Goal: Task Accomplishment & Management: Manage account settings

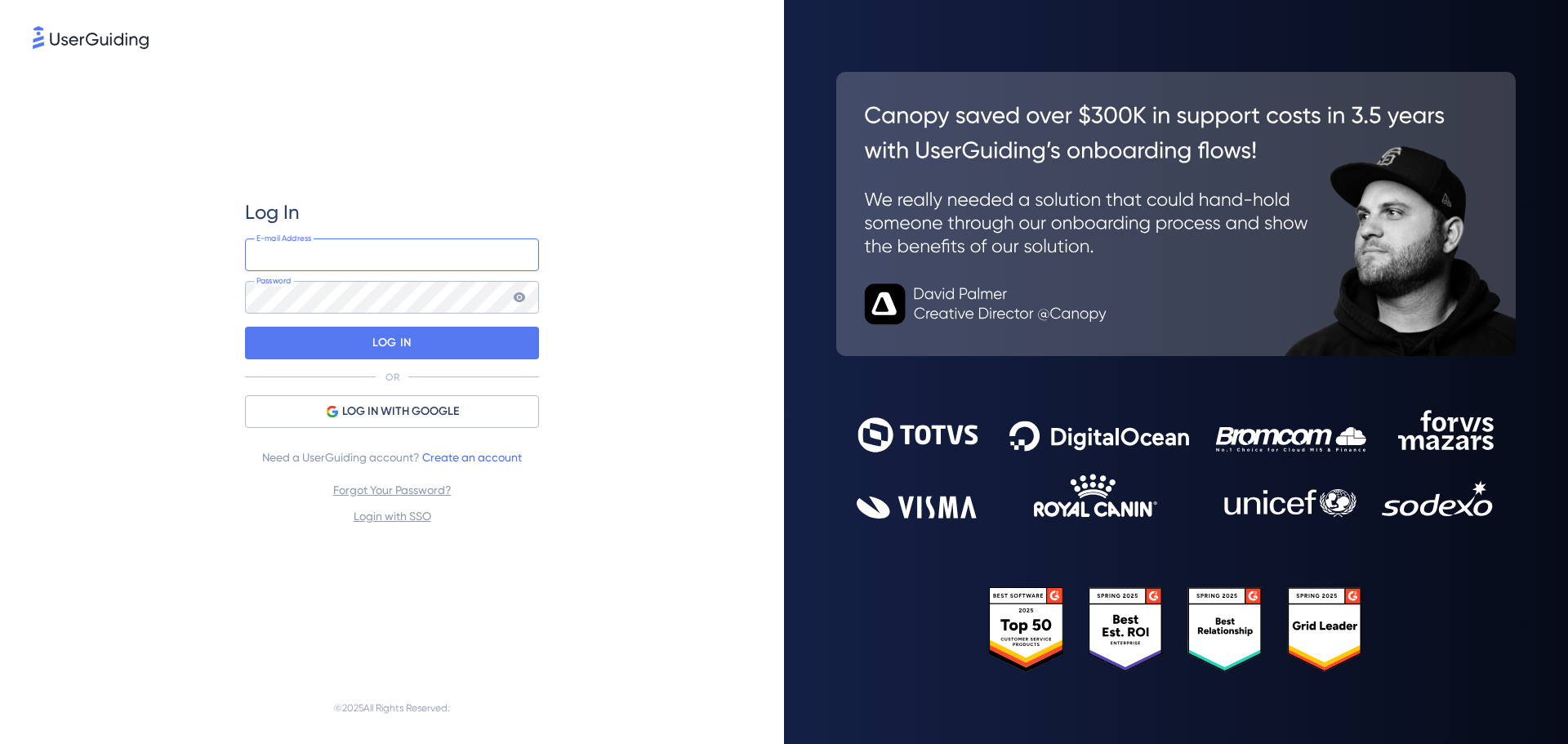
paste input "[EMAIL_ADDRESS][DOMAIN_NAME]"
type input "[EMAIL_ADDRESS][DOMAIN_NAME]"
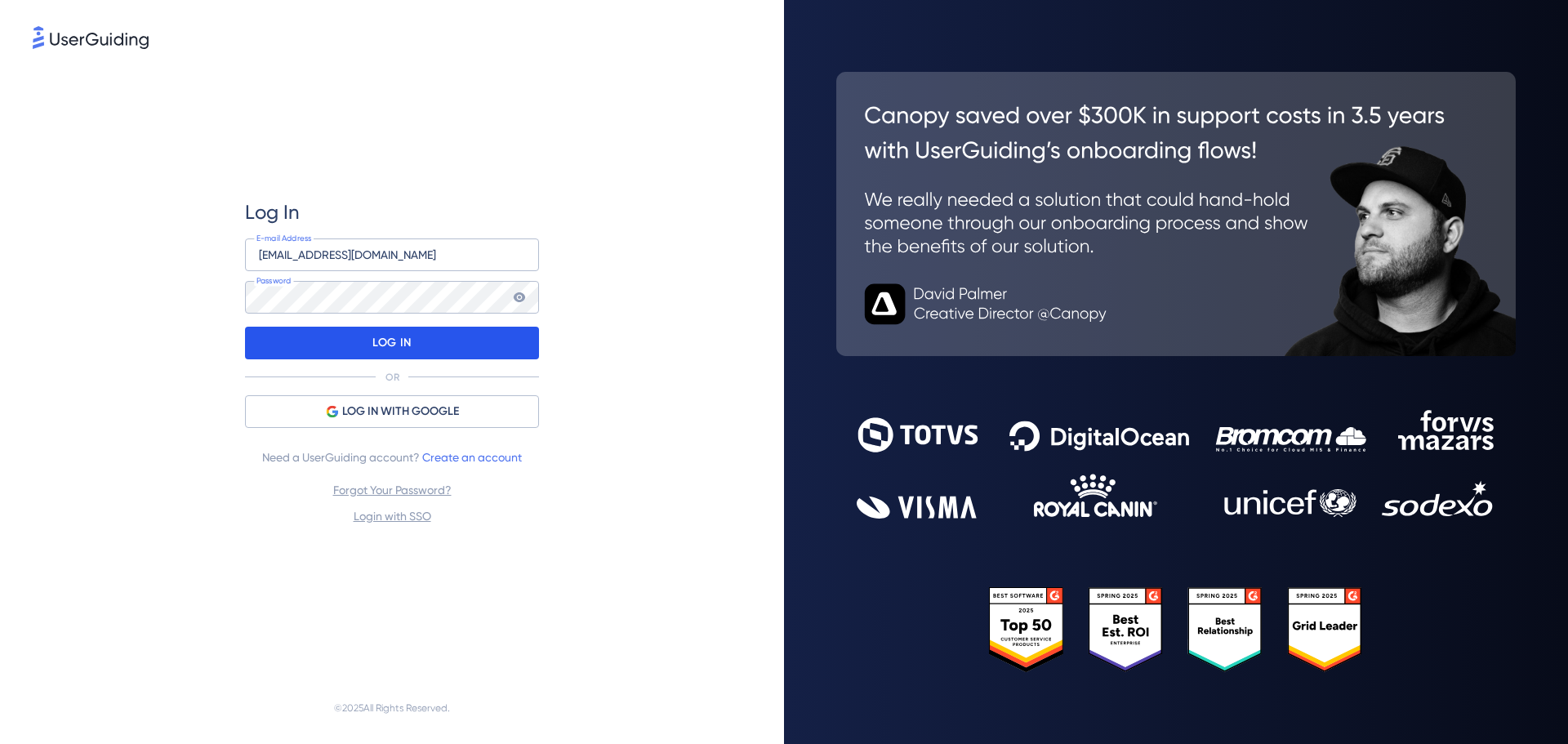
click at [376, 336] on p "LOG IN" at bounding box center [392, 343] width 38 height 26
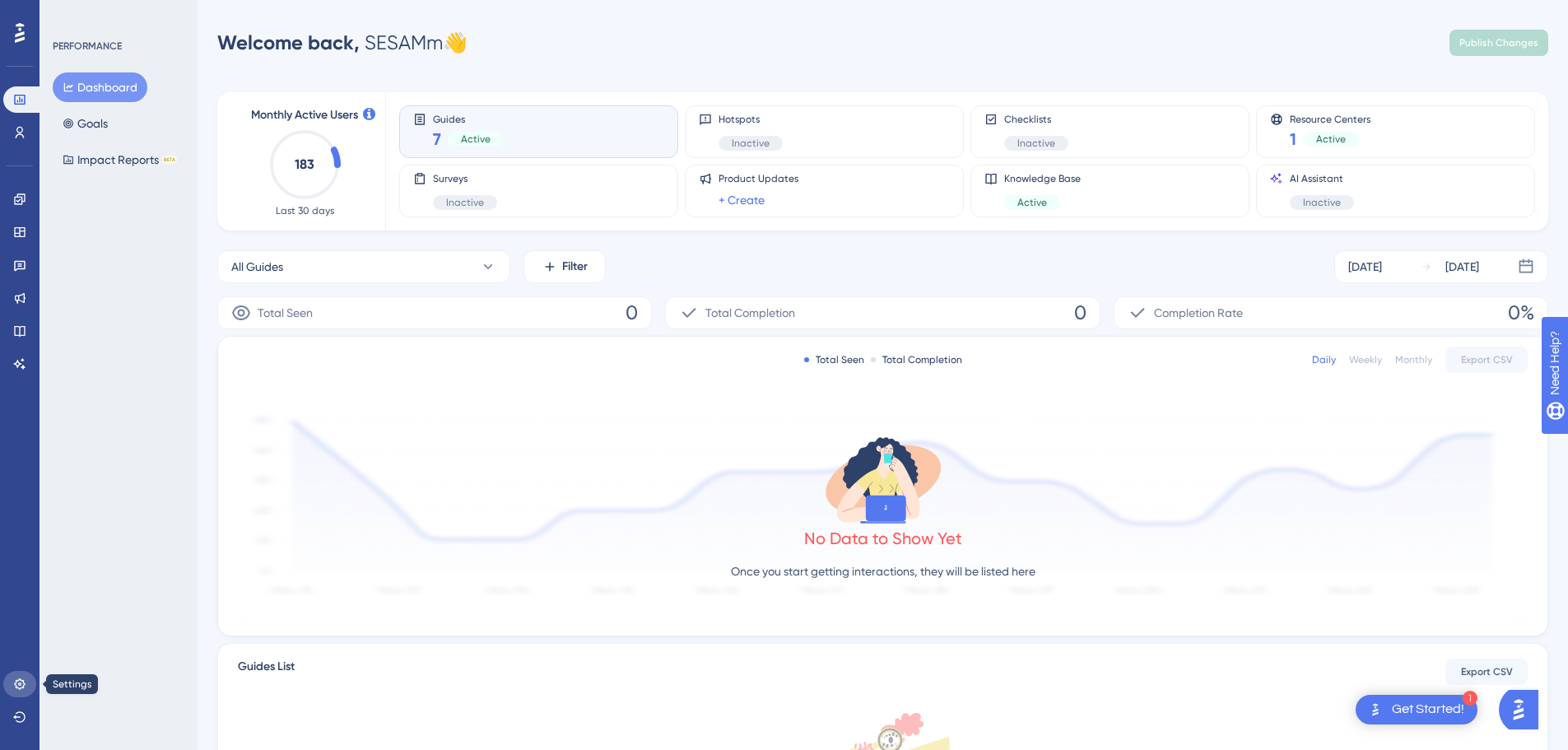
click at [26, 683] on link at bounding box center [20, 684] width 33 height 26
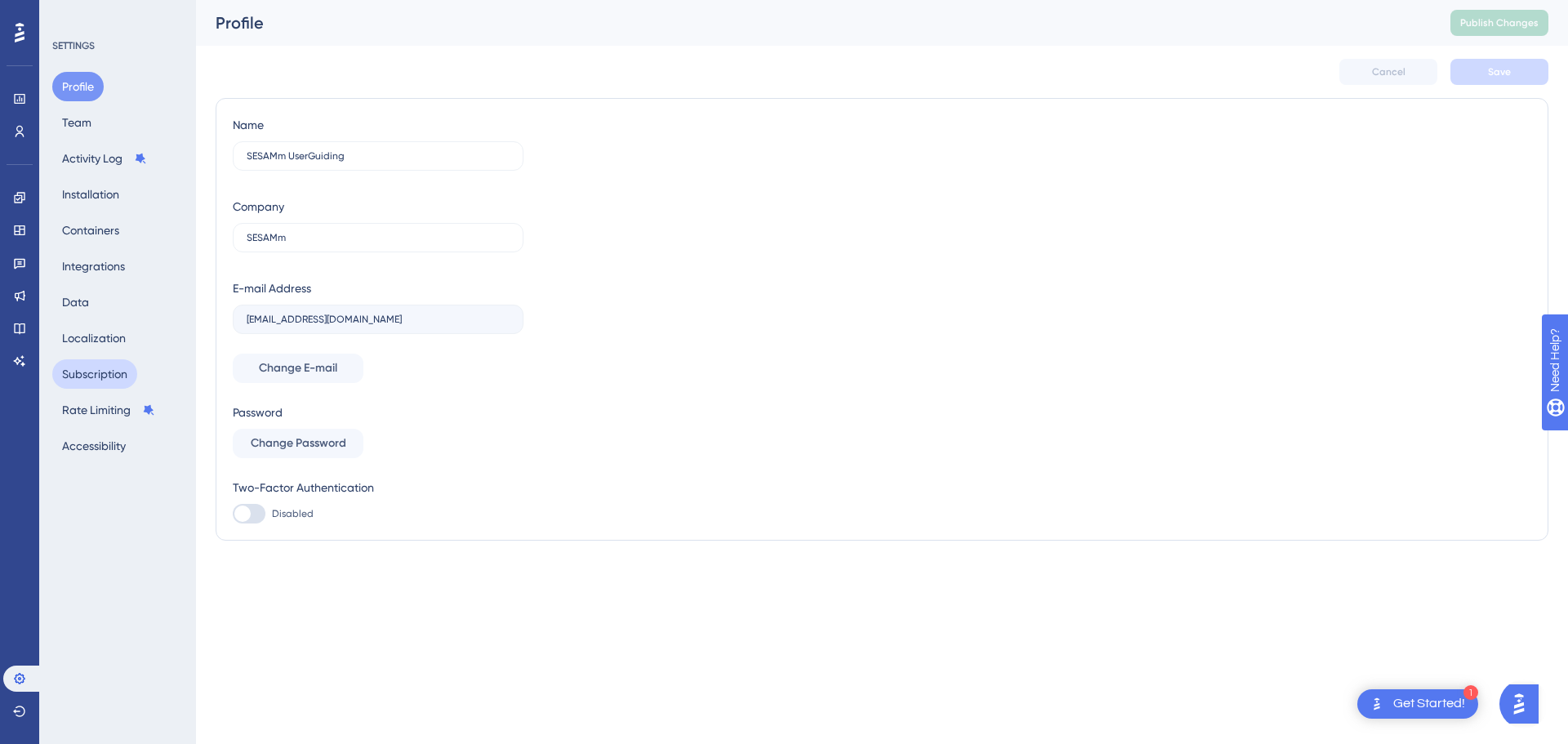
click at [100, 376] on button "Subscription" at bounding box center [95, 374] width 85 height 29
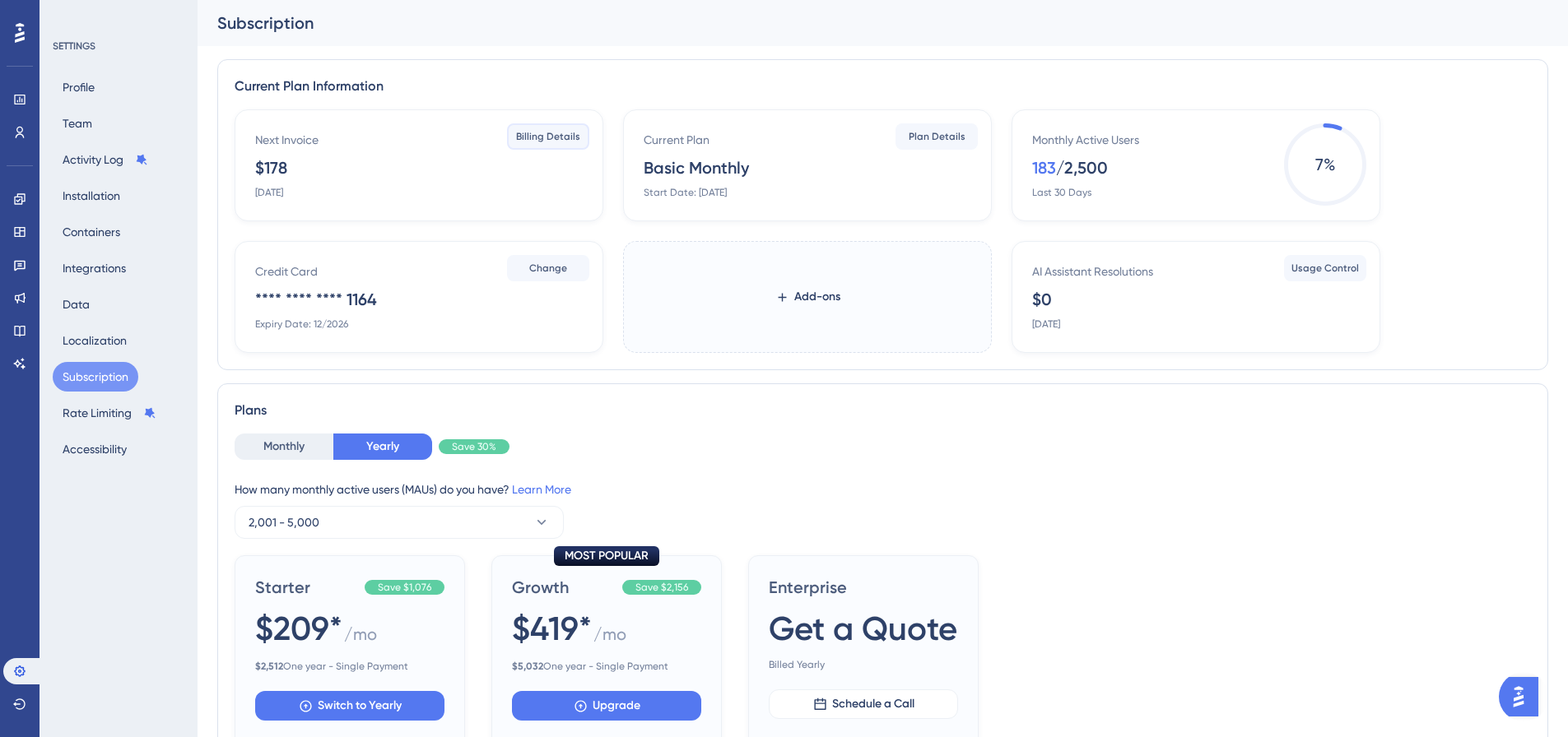
click at [547, 140] on span "Billing Details" at bounding box center [548, 136] width 64 height 13
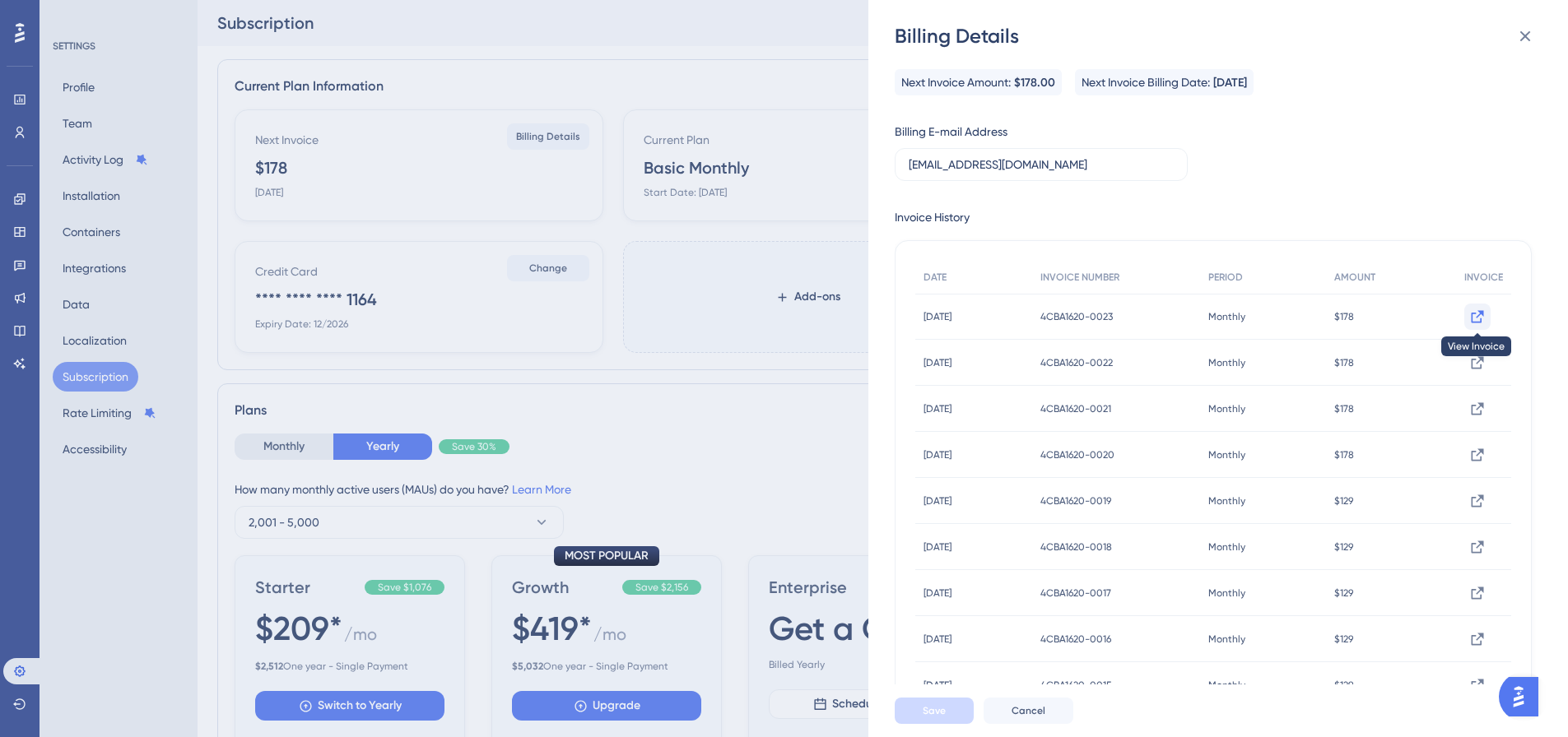
click at [1471, 314] on icon at bounding box center [1478, 317] width 13 height 13
